Goal: Information Seeking & Learning: Find specific fact

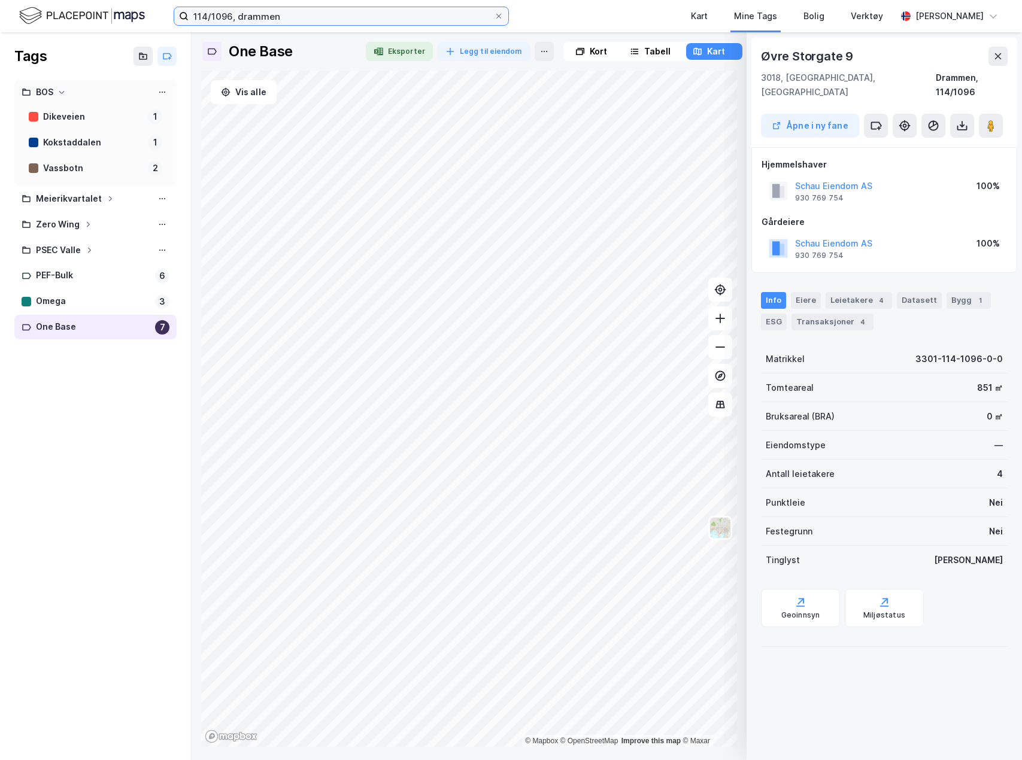
click at [370, 22] on input "114/1096, drammen" at bounding box center [341, 16] width 305 height 18
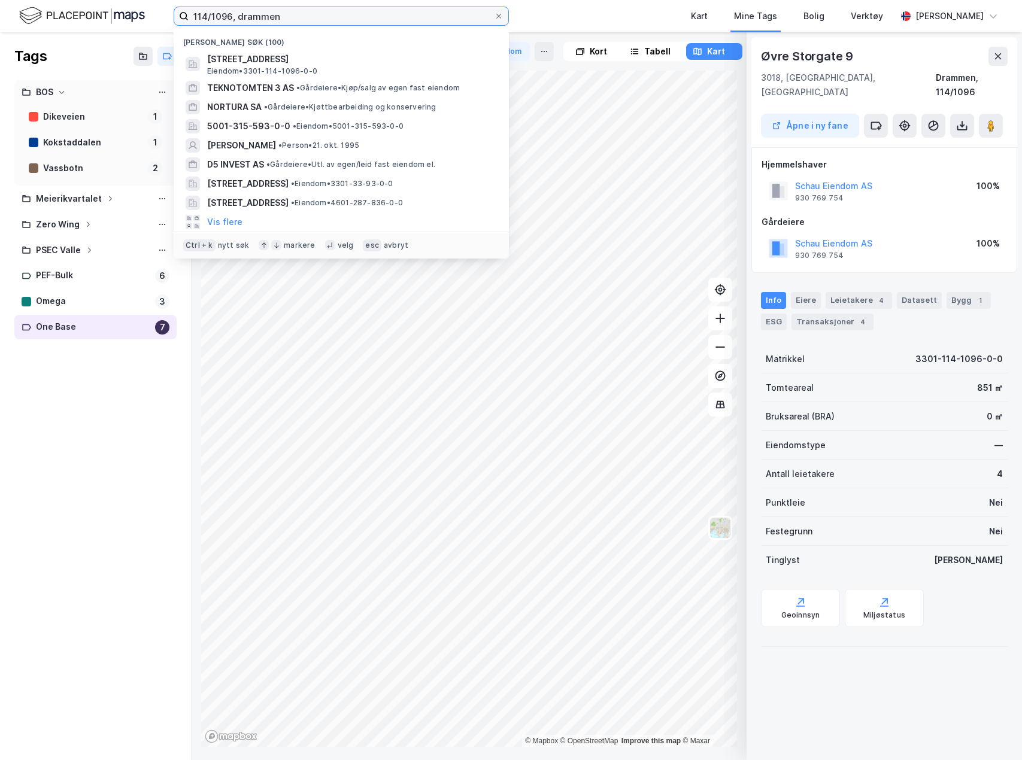
click at [370, 22] on input "114/1096, drammen" at bounding box center [341, 16] width 305 height 18
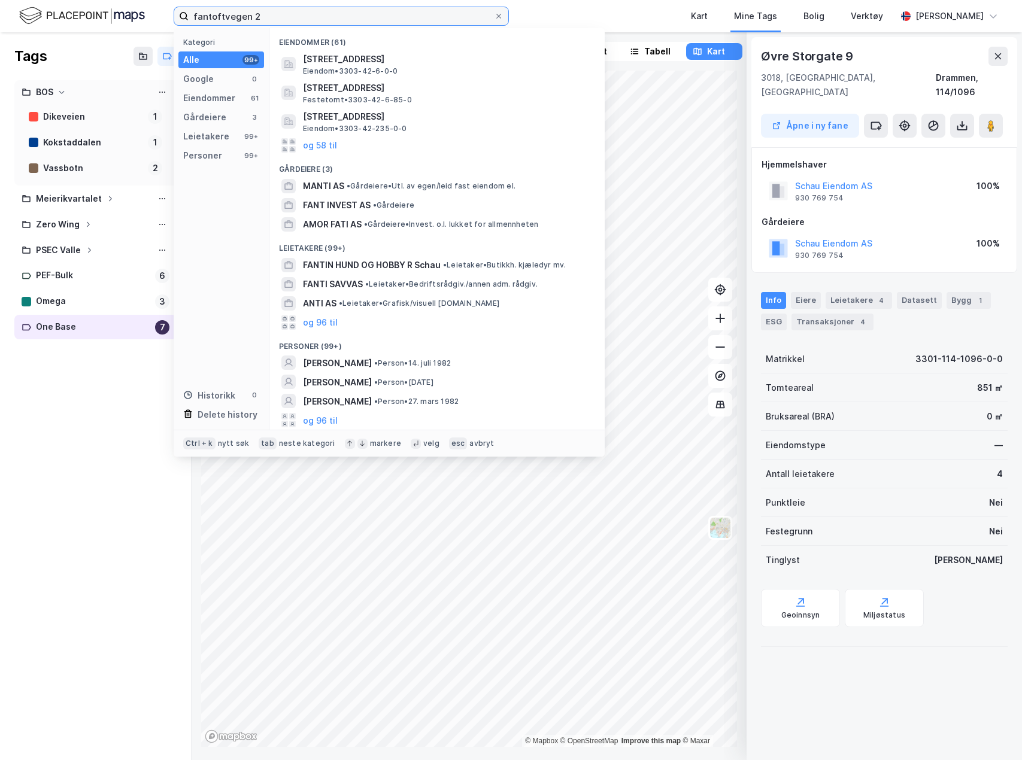
type input "fantoftvegen 2"
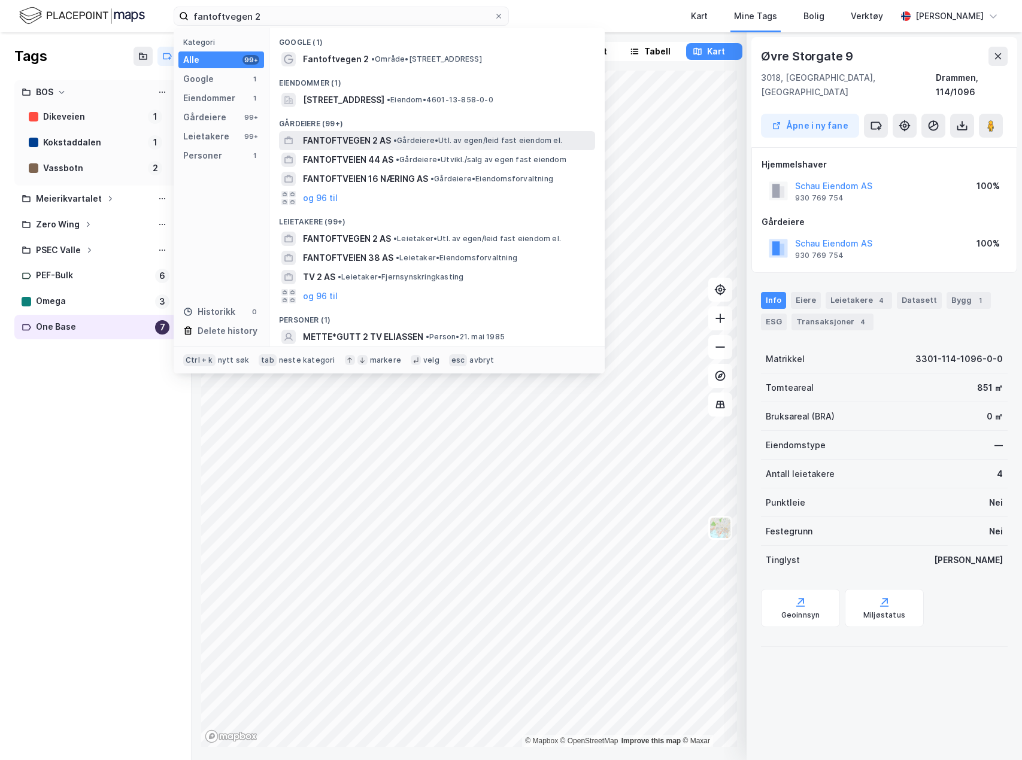
click at [363, 141] on span "FANTOFTVEGEN 2 AS" at bounding box center [347, 141] width 88 height 14
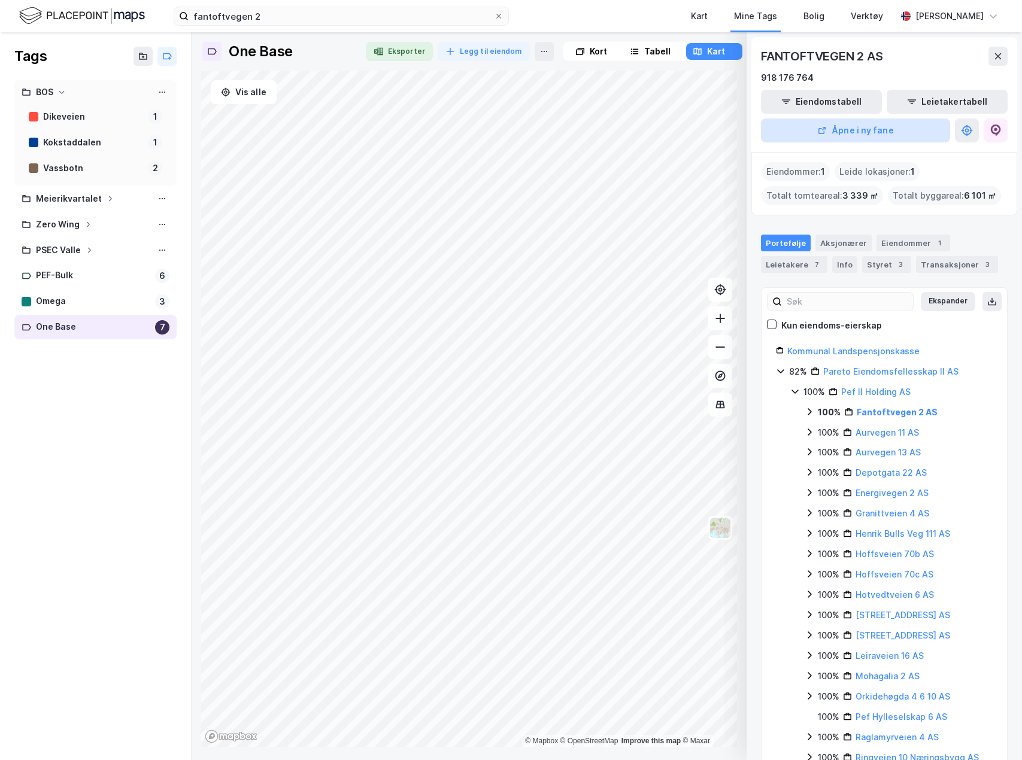
drag, startPoint x: 893, startPoint y: 149, endPoint x: 883, endPoint y: 136, distance: 16.6
click at [893, 148] on div "FANTOFTVEGEN 2 AS 918 176 764 Eiendomstabell Leietakertabell Åpne i ny fane" at bounding box center [884, 94] width 266 height 115
click at [883, 136] on button "Åpne i ny fane" at bounding box center [855, 131] width 189 height 24
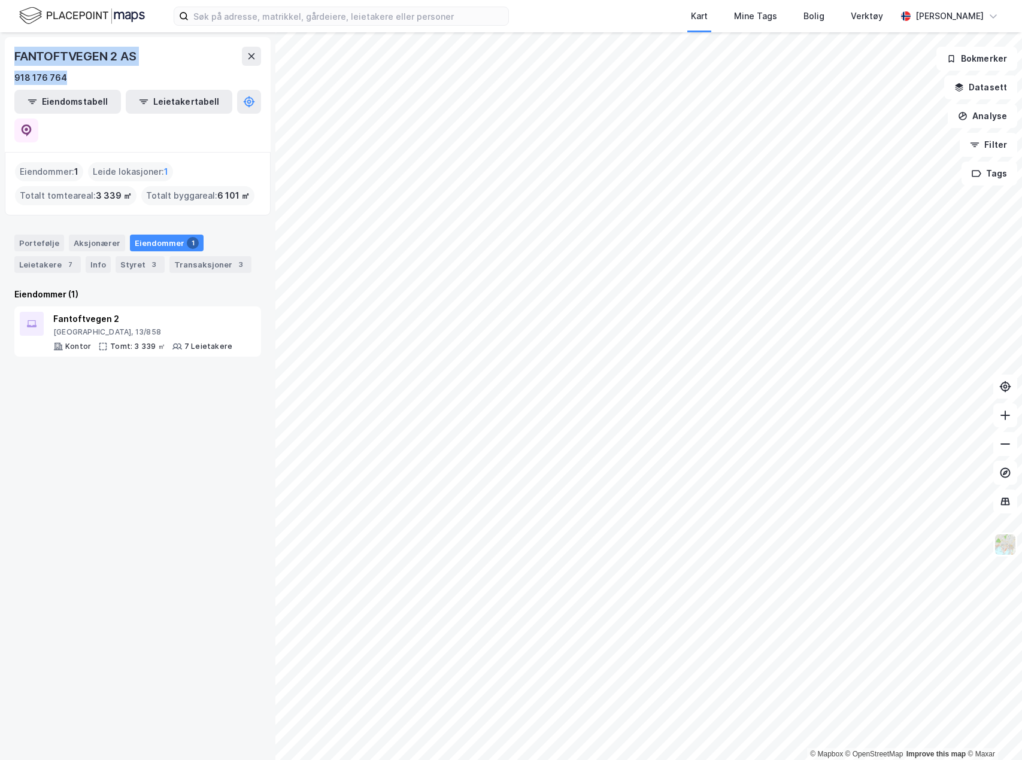
drag, startPoint x: 68, startPoint y: 78, endPoint x: 13, endPoint y: 53, distance: 60.6
click at [13, 53] on div "FANTOFTVEGEN 2 AS 918 176 764 Eiendomstabell Leietakertabell" at bounding box center [138, 94] width 266 height 115
click at [57, 58] on div "FANTOFTVEGEN 2 AS" at bounding box center [76, 56] width 125 height 19
click at [59, 58] on div "FANTOFTVEGEN 2 AS" at bounding box center [76, 56] width 125 height 19
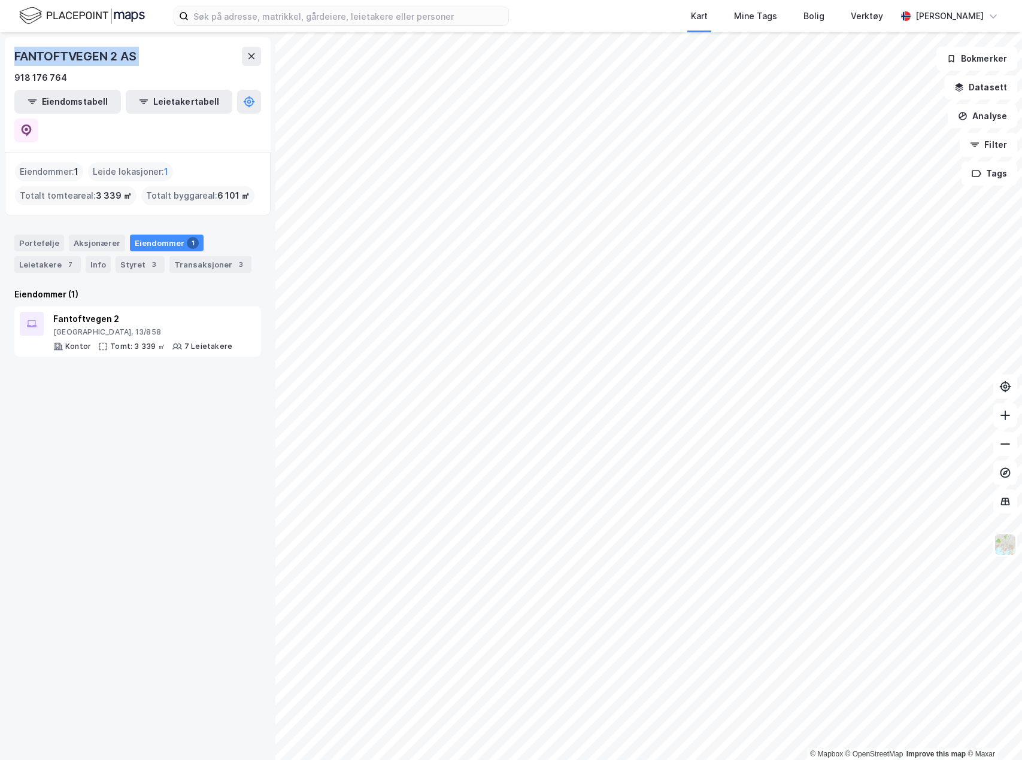
click at [59, 58] on div "FANTOFTVEGEN 2 AS" at bounding box center [76, 56] width 125 height 19
drag, startPoint x: 89, startPoint y: 75, endPoint x: 37, endPoint y: 75, distance: 51.5
click at [88, 75] on div "918 176 764" at bounding box center [137, 78] width 247 height 14
drag, startPoint x: 16, startPoint y: 59, endPoint x: 63, endPoint y: 74, distance: 48.9
click at [63, 74] on div "FANTOFTVEGEN 2 AS 918 176 764" at bounding box center [137, 66] width 247 height 38
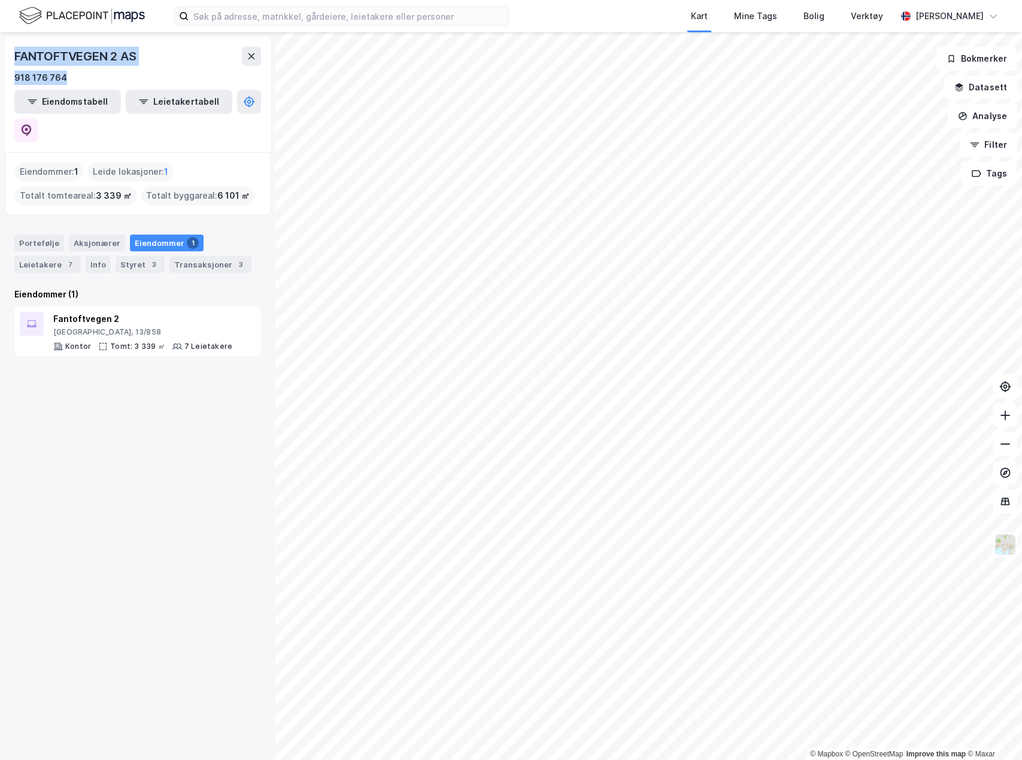
copy div "FANTOFTVEGEN 2 AS 918 176 764"
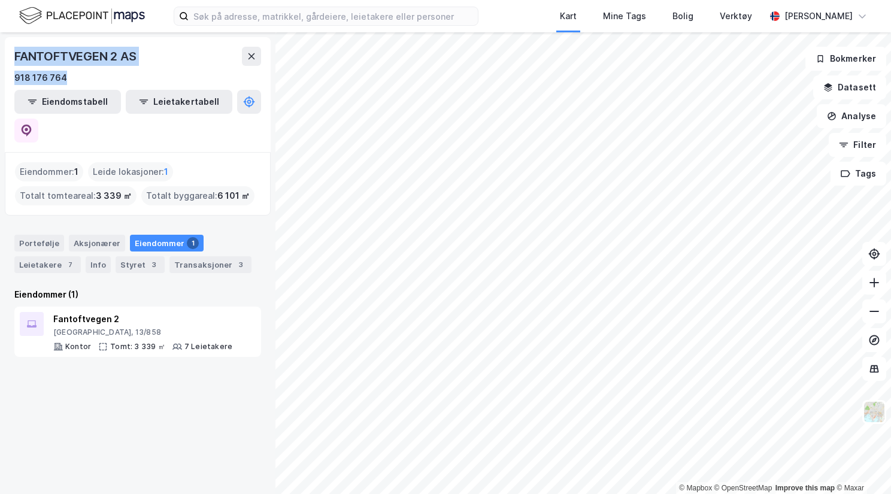
click at [90, 13] on img at bounding box center [82, 15] width 126 height 21
